Goal: Transaction & Acquisition: Purchase product/service

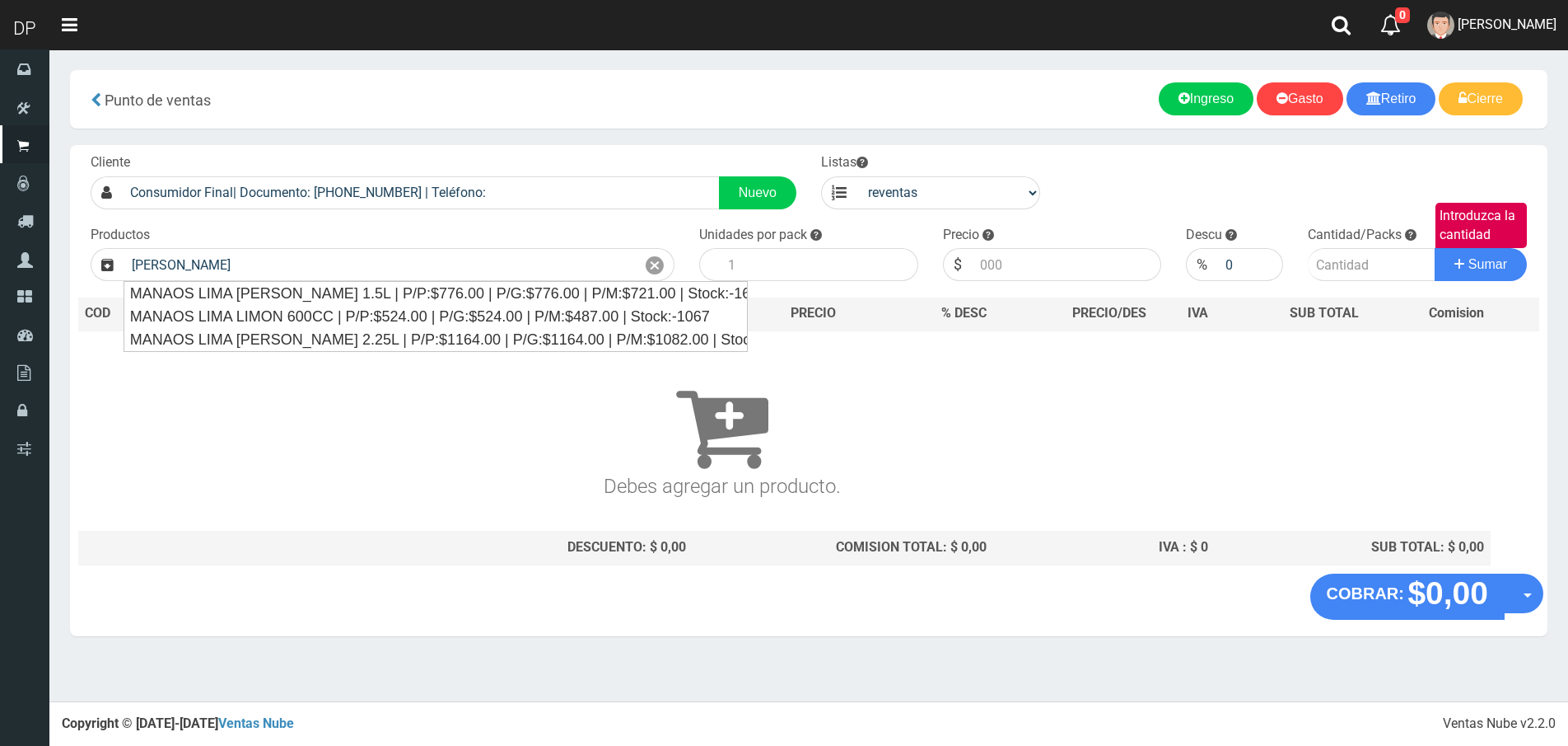
select select "3"
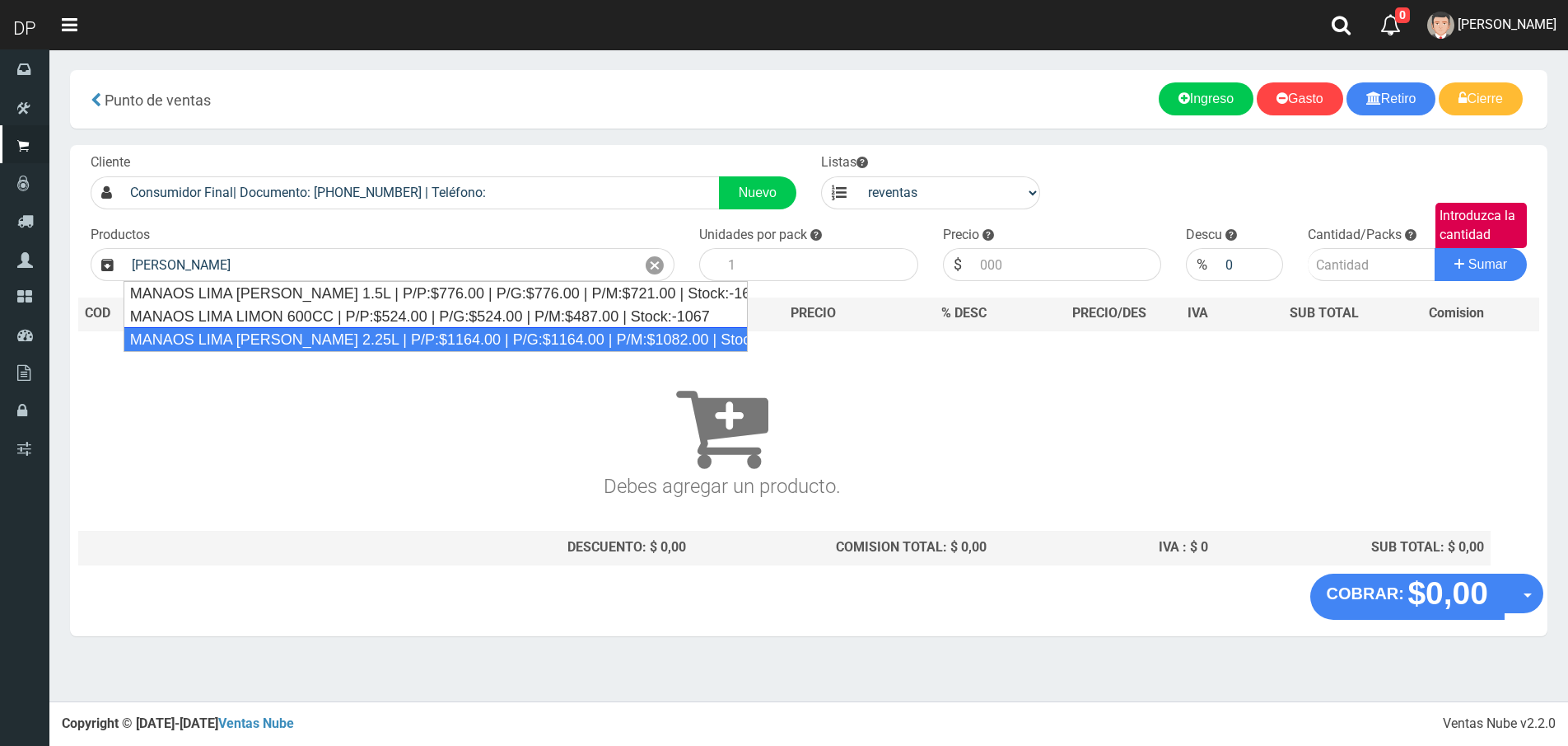
click at [394, 330] on div "MANAOS LIMA [PERSON_NAME] 2.25L | P/P:$1164.00 | P/G:$1164.00 | P/M:$1082.00 | …" at bounding box center [436, 340] width 625 height 25
type input "MANAOS LIMA [PERSON_NAME] 2.25L | P/P:$1164.00 | P/G:$1164.00 | P/M:$1082.00 | …"
type input "6"
type input "1082.00"
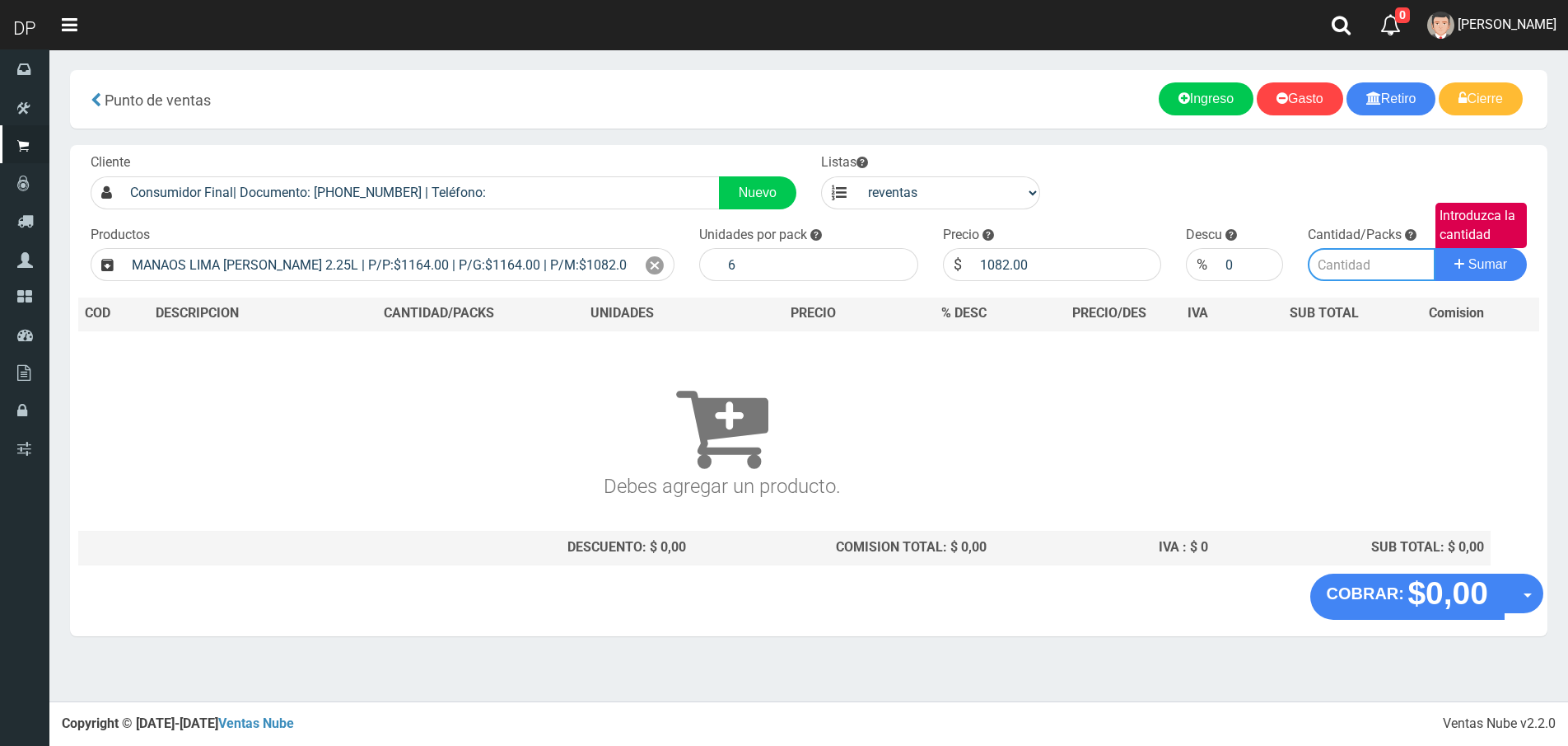
click at [1322, 260] on input "Introduzca la cantidad" at bounding box center [1371, 265] width 127 height 33
type input "40"
click at [1435, 248] on button "Sumar" at bounding box center [1480, 265] width 92 height 33
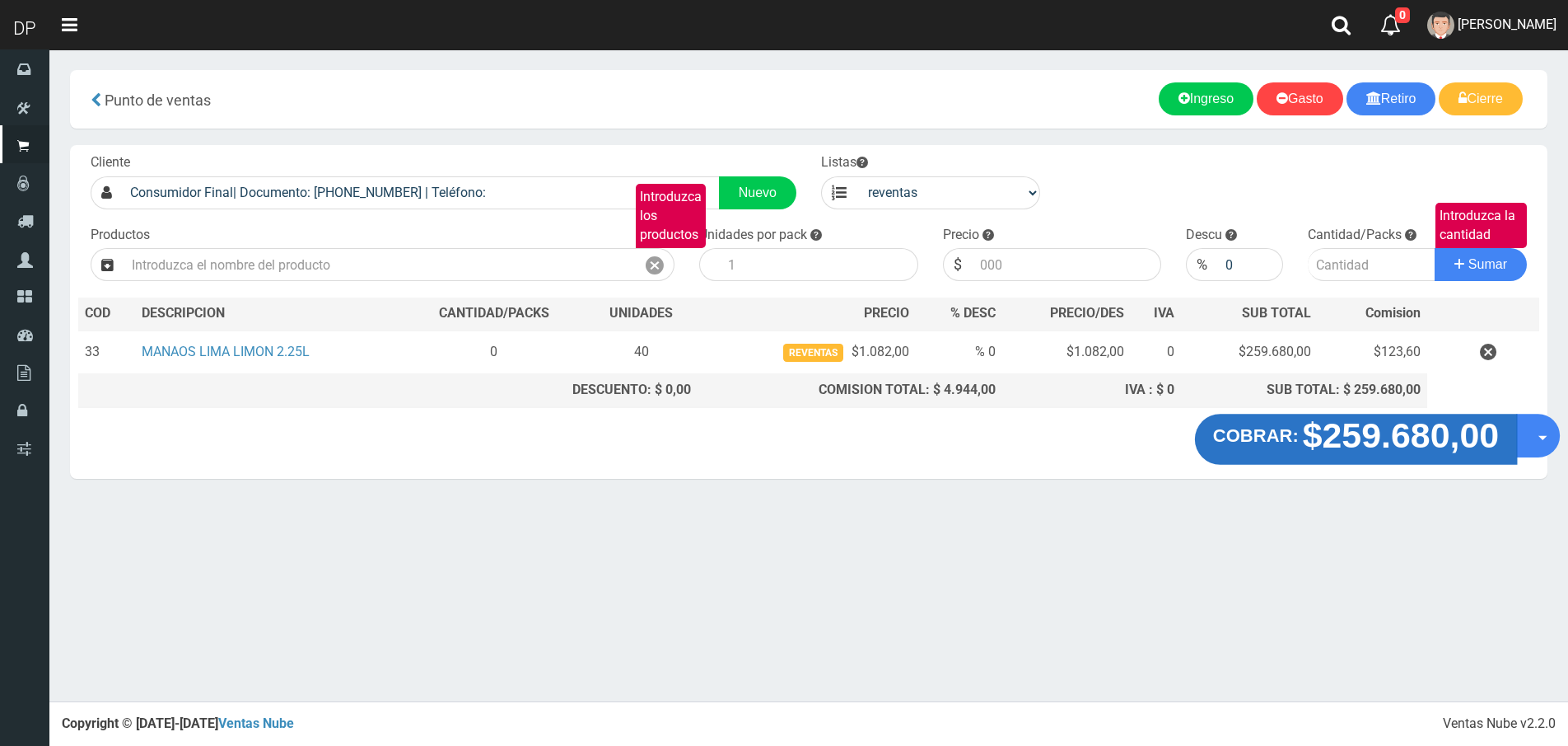
click at [1336, 423] on strong "$259.680,00" at bounding box center [1401, 434] width 197 height 39
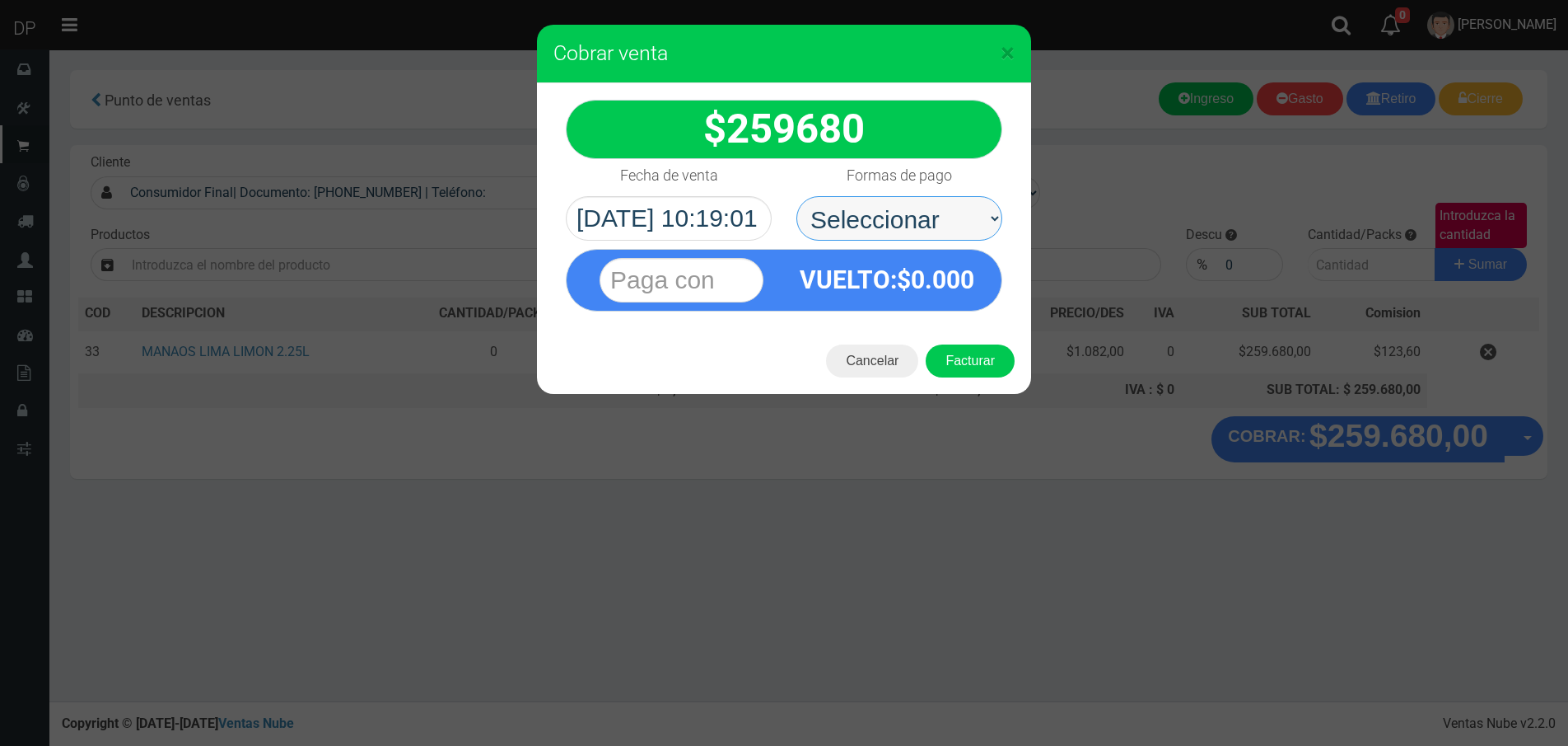
click at [906, 229] on select "Seleccionar Efectivo Tarjeta de Crédito Depósito Débito" at bounding box center [899, 218] width 206 height 45
select select "Efectivo"
click at [797, 196] on select "Seleccionar Efectivo Tarjeta de Crédito Depósito Débito" at bounding box center [899, 218] width 206 height 45
click at [950, 368] on button "Facturar" at bounding box center [970, 361] width 89 height 33
